Goal: Entertainment & Leisure: Consume media (video, audio)

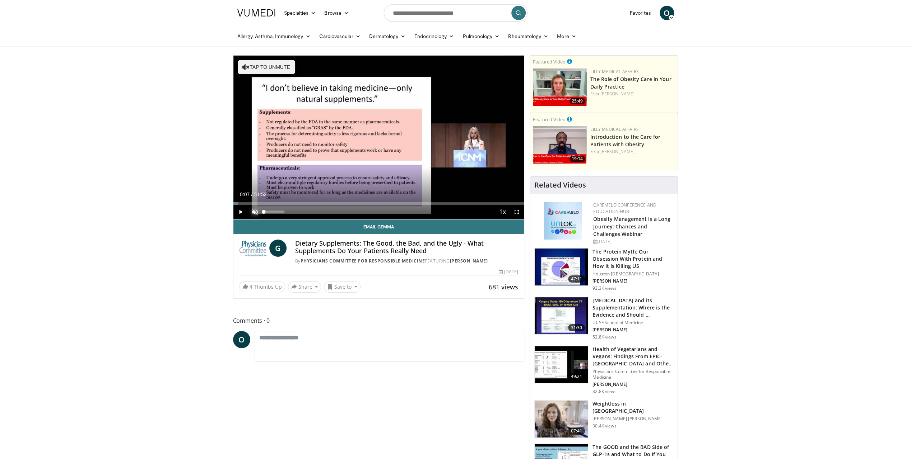
click at [258, 212] on span "Video Player" at bounding box center [255, 212] width 14 height 14
click at [238, 210] on span "Video Player" at bounding box center [240, 212] width 14 height 14
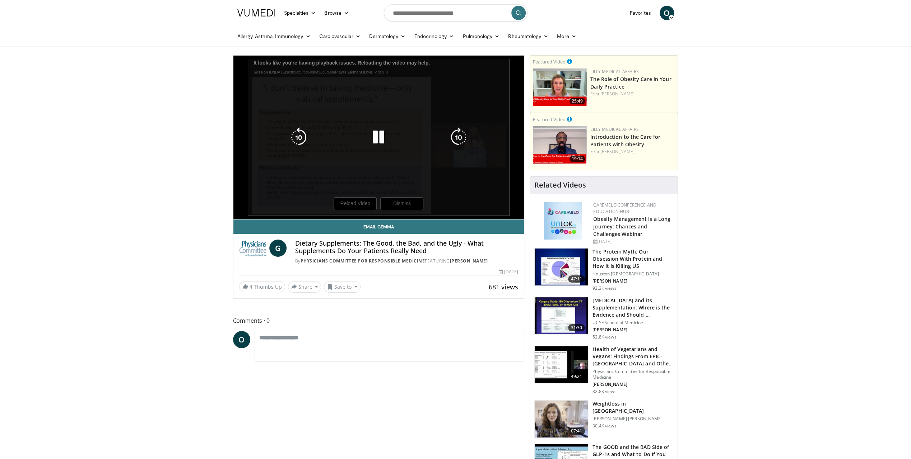
click at [369, 206] on div "10 seconds Tap to unmute" at bounding box center [378, 138] width 291 height 164
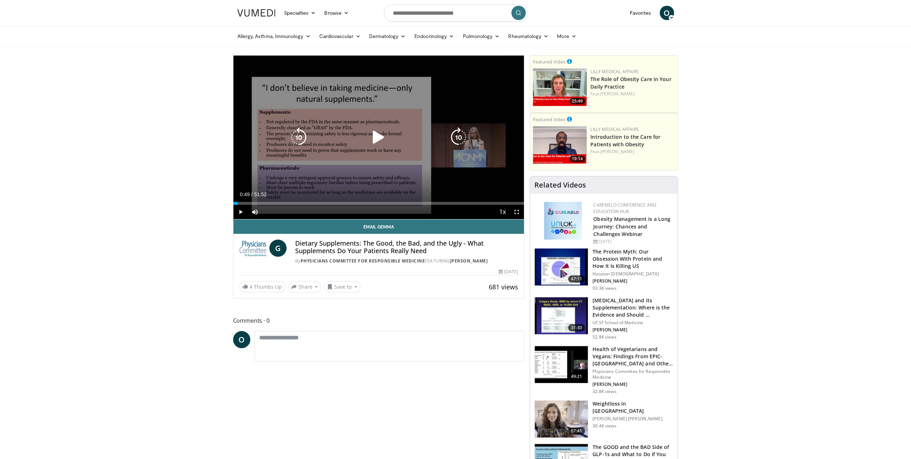
click at [377, 142] on icon "Video Player" at bounding box center [378, 137] width 20 height 20
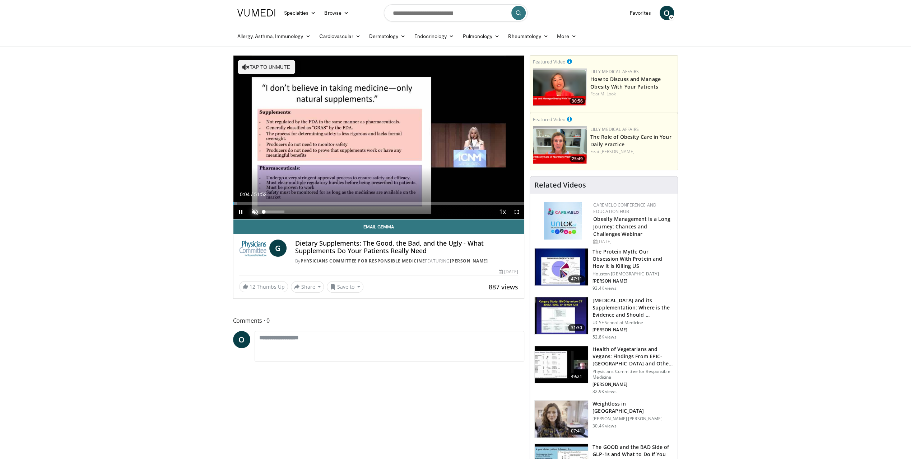
click at [252, 212] on span "Video Player" at bounding box center [255, 212] width 14 height 14
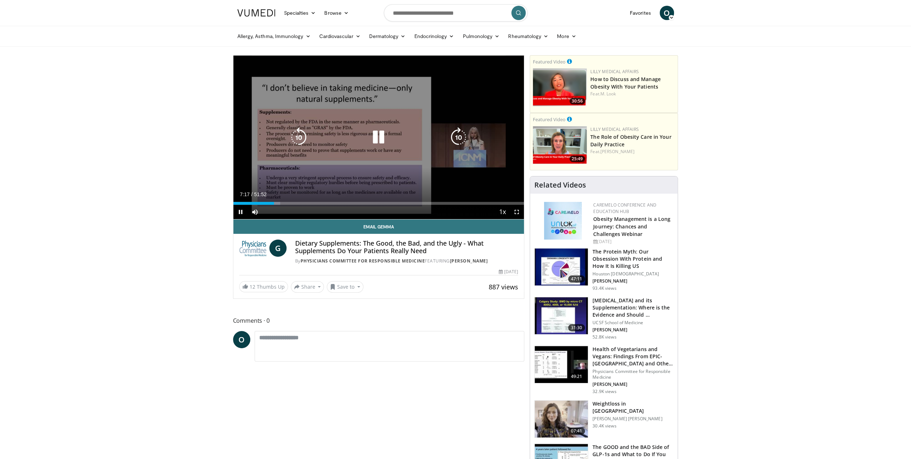
click at [375, 139] on icon "Video Player" at bounding box center [378, 137] width 20 height 20
click at [374, 134] on icon "Video Player" at bounding box center [378, 137] width 20 height 20
click at [442, 175] on div "10 seconds Tap to unmute" at bounding box center [378, 138] width 291 height 164
click at [384, 137] on icon "Video Player" at bounding box center [378, 137] width 20 height 20
click at [297, 131] on icon "Video Player" at bounding box center [298, 137] width 20 height 20
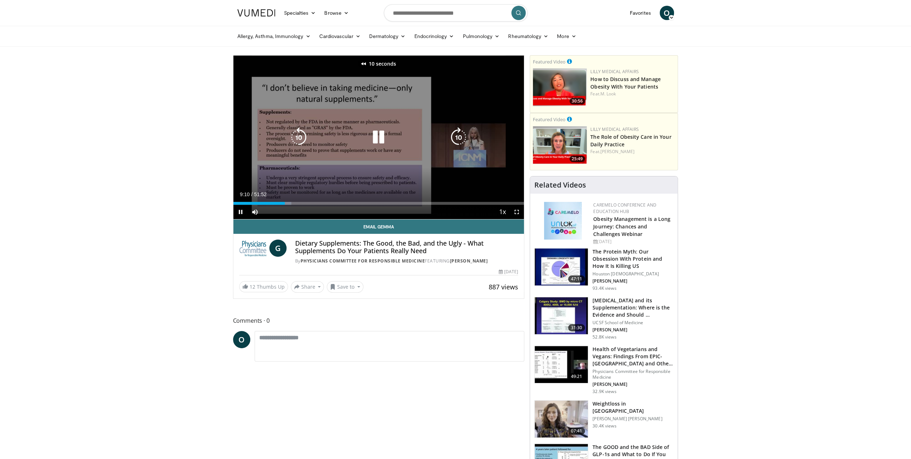
click at [297, 133] on icon "Video Player" at bounding box center [298, 137] width 20 height 20
click at [299, 137] on icon "Video Player" at bounding box center [298, 137] width 20 height 20
click at [299, 136] on icon "Video Player" at bounding box center [298, 137] width 20 height 20
click at [296, 134] on icon "Video Player" at bounding box center [298, 137] width 20 height 20
click at [324, 182] on div "10 seconds Tap to unmute" at bounding box center [378, 138] width 291 height 164
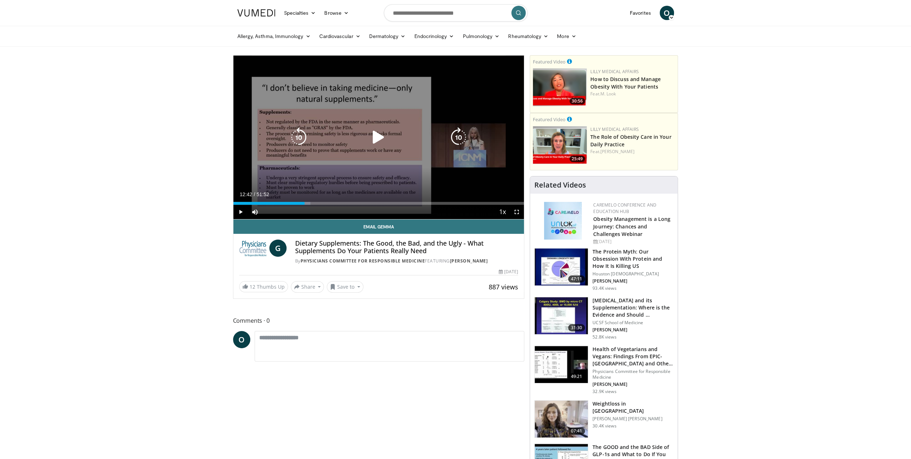
click at [378, 131] on icon "Video Player" at bounding box center [378, 137] width 20 height 20
click at [300, 137] on icon "Video Player" at bounding box center [298, 137] width 20 height 20
click at [381, 139] on icon "Video Player" at bounding box center [378, 137] width 20 height 20
